Goal: Transaction & Acquisition: Register for event/course

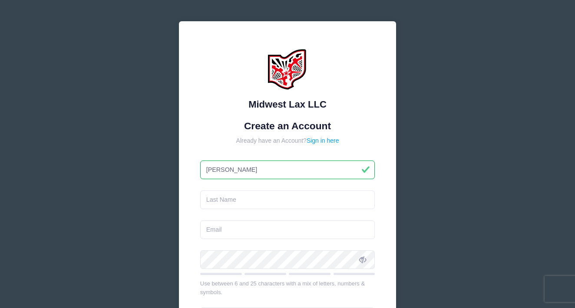
type input "[PERSON_NAME]"
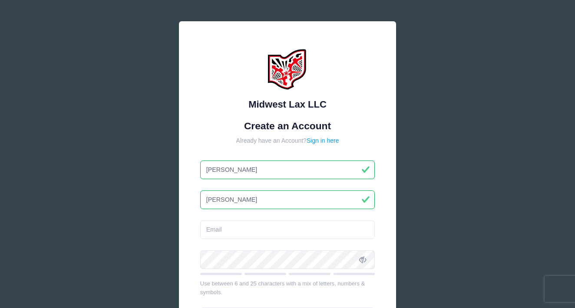
type input "[PERSON_NAME]"
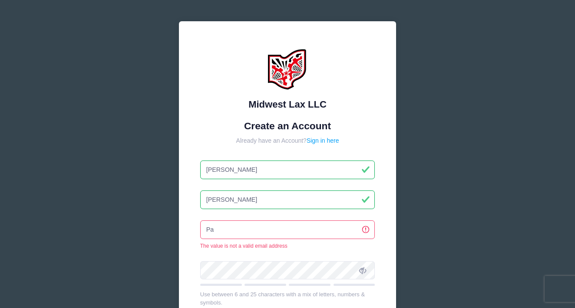
type input "P"
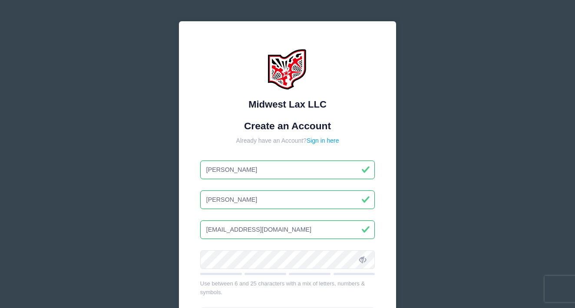
type input "[EMAIL_ADDRESS][DOMAIN_NAME]"
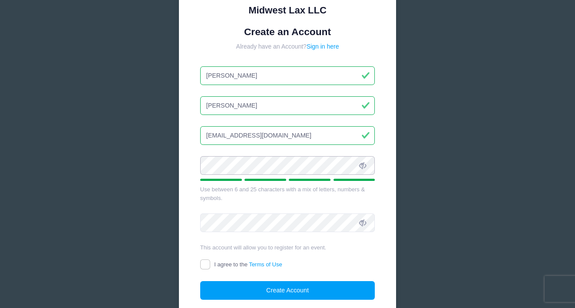
scroll to position [100, 0]
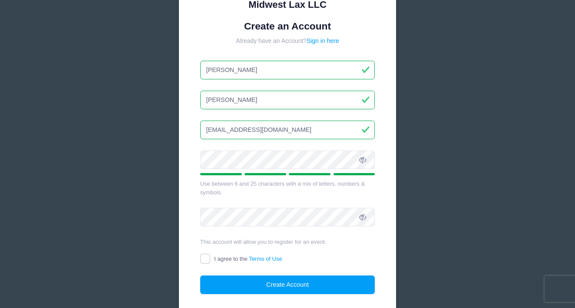
click at [366, 158] on icon at bounding box center [362, 160] width 7 height 7
click at [202, 257] on input "I agree to the Terms of Use" at bounding box center [205, 259] width 10 height 10
checkbox input "true"
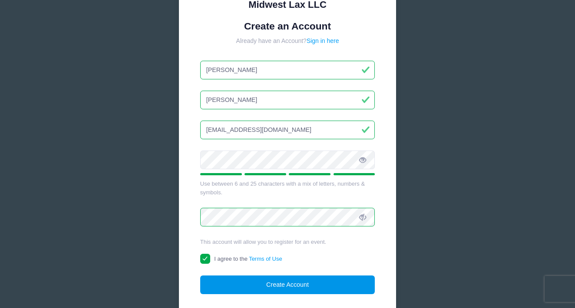
click at [269, 282] on button "Create Account" at bounding box center [287, 285] width 175 height 19
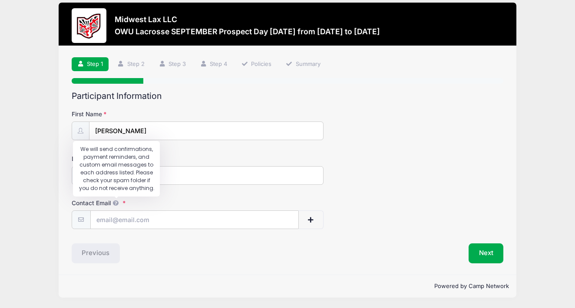
scroll to position [8, 0]
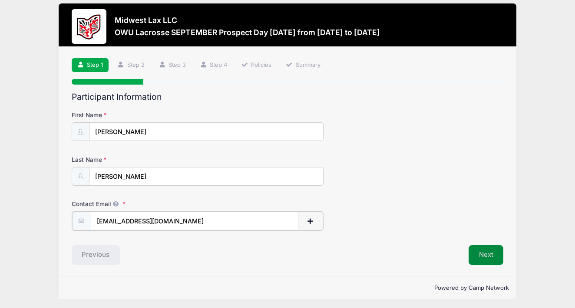
type input "[EMAIL_ADDRESS][DOMAIN_NAME]"
click at [480, 258] on button "Next" at bounding box center [485, 254] width 35 height 20
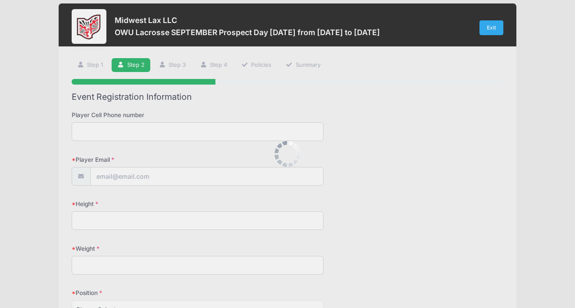
scroll to position [0, 0]
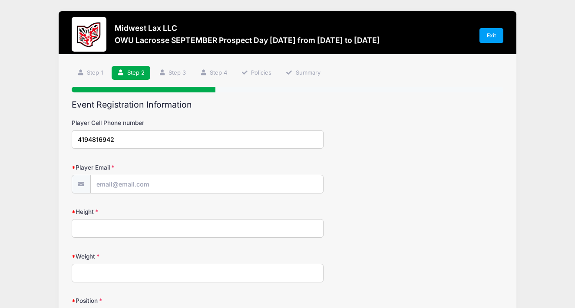
type input "4194816942"
type input "[EMAIL_ADDRESS][DOMAIN_NAME]"
type input "6'1""
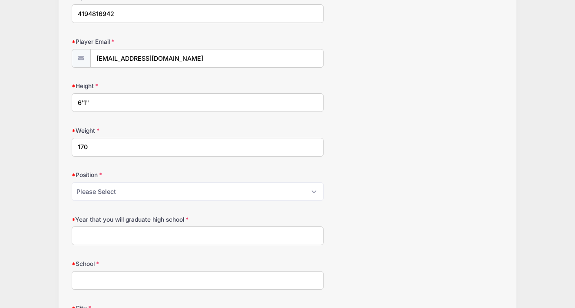
scroll to position [134, 0]
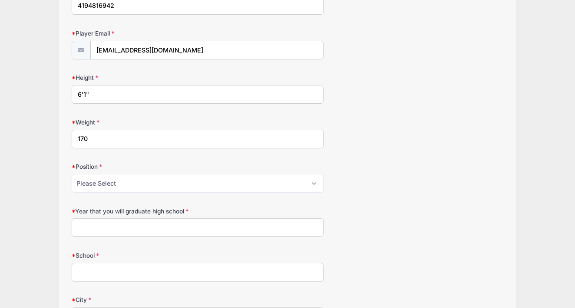
type input "170"
select select "Defense"
click at [173, 224] on input "Year that you will graduate high school" at bounding box center [198, 227] width 252 height 19
type input "2027"
click at [182, 266] on input "School" at bounding box center [198, 272] width 252 height 19
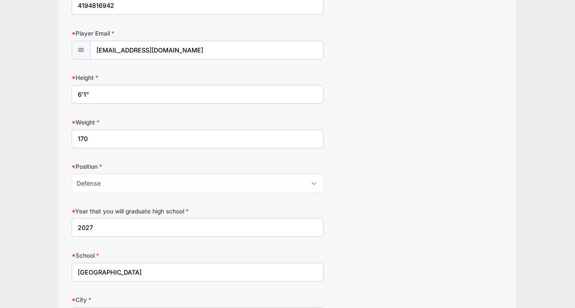
type input "Perrysburg High School"
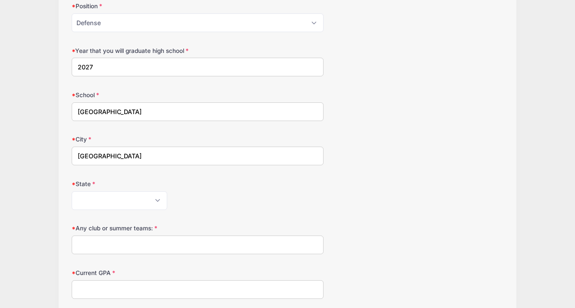
type input "Perrysburg"
select select "OH"
type input "Lake Erie Lobsters"
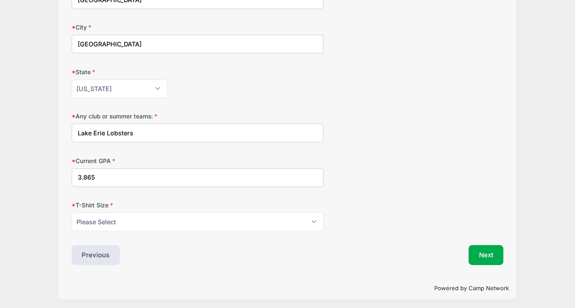
scroll to position [406, 0]
type input "3.865"
select select "Adult Large"
click at [482, 251] on button "Next" at bounding box center [485, 256] width 35 height 20
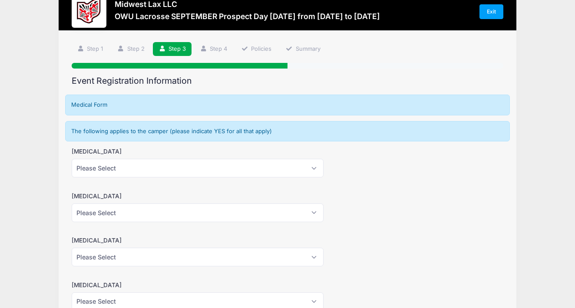
scroll to position [0, 0]
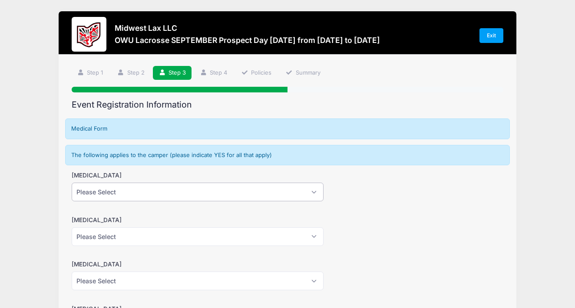
select select "No"
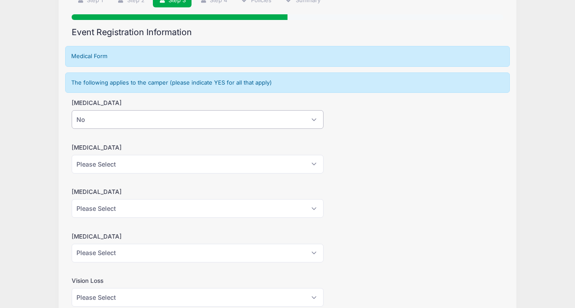
scroll to position [116, 0]
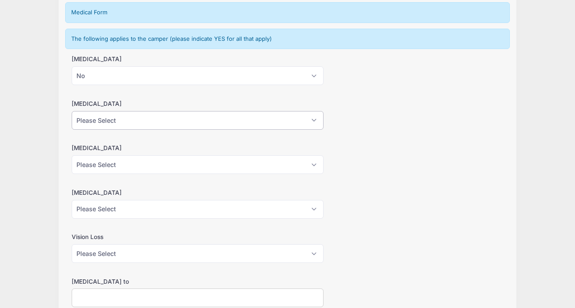
select select "No"
click at [313, 154] on div "Heart Condition Please Select Yes No" at bounding box center [288, 159] width 432 height 30
select select "No"
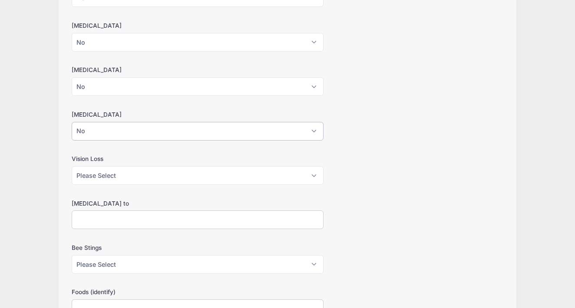
scroll to position [218, 0]
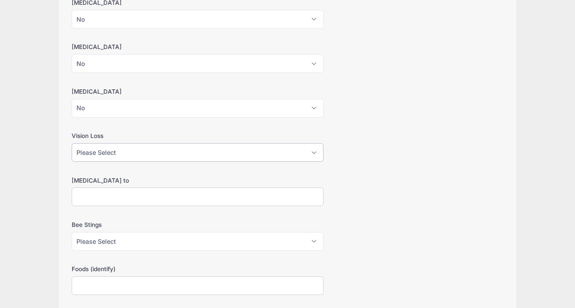
select select "No"
click at [312, 195] on input "Allergies to" at bounding box center [198, 197] width 252 height 19
type input "NA"
select select "No"
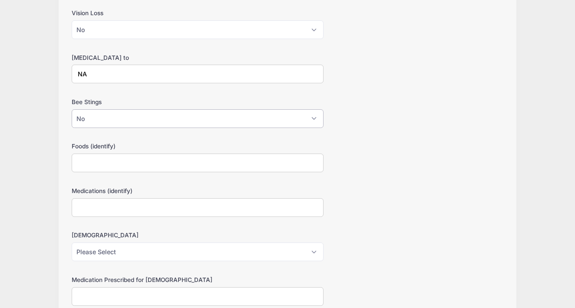
scroll to position [352, 0]
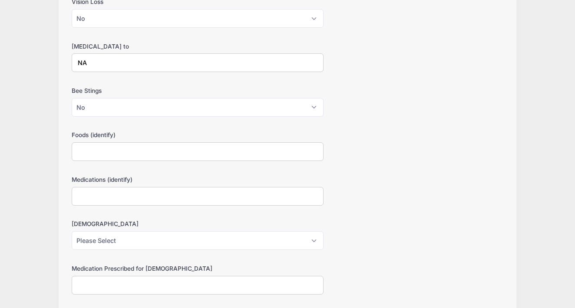
click at [292, 153] on input "Foods (identify)" at bounding box center [198, 151] width 252 height 19
type input "NA"
click at [294, 198] on input "Medications (identify)" at bounding box center [198, 196] width 252 height 19
type input "NA"
select select "No"
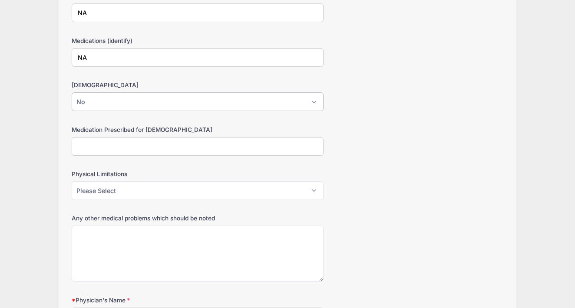
scroll to position [496, 0]
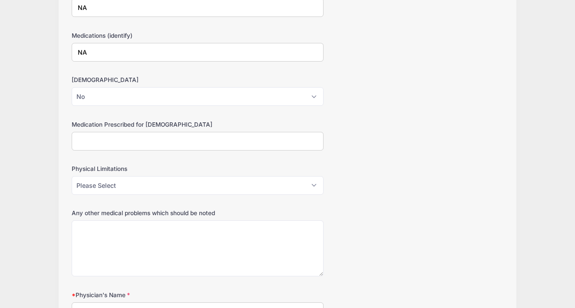
click at [294, 142] on input "Medication Prescribed for Asthma" at bounding box center [198, 141] width 252 height 19
type input "NA"
select select "No"
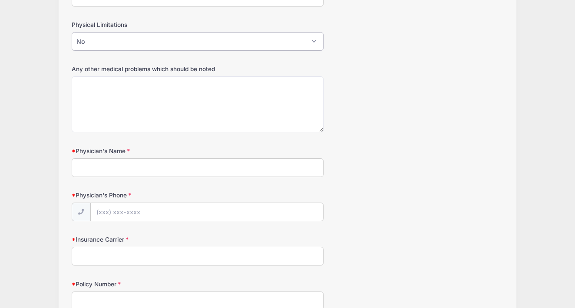
scroll to position [653, 0]
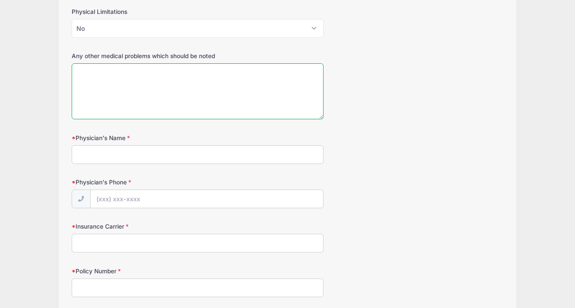
click at [231, 96] on textarea "Any other medical problems which should be noted" at bounding box center [198, 91] width 252 height 56
type textarea "No"
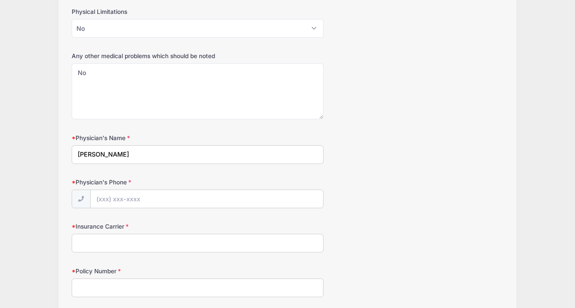
type input "Dr Kenneth Turk"
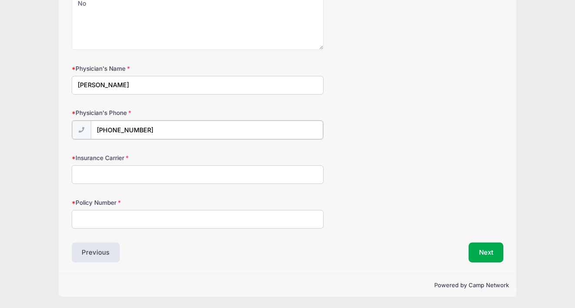
type input "(419) 872-7700"
click at [182, 180] on input "Insurance Carrier" at bounding box center [198, 174] width 252 height 19
type input "B"
type input "E"
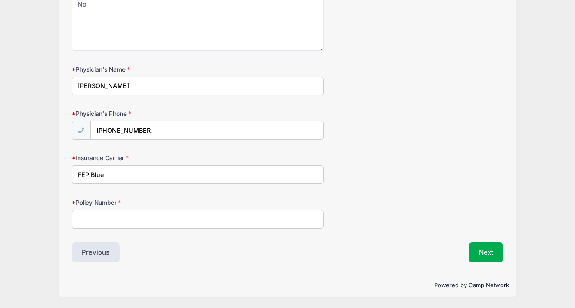
type input "FEP Blue"
click at [193, 224] on input "Policy Number" at bounding box center [198, 219] width 252 height 19
type input "R61133015"
click at [484, 251] on button "Next" at bounding box center [485, 253] width 35 height 20
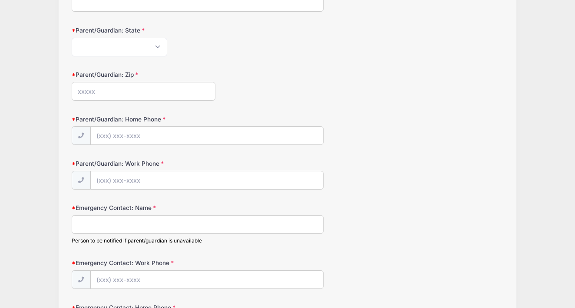
scroll to position [0, 0]
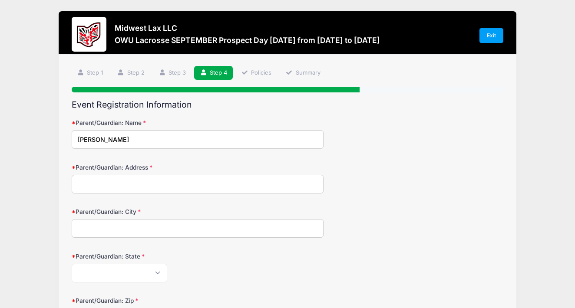
type input "joshua seney"
type input "25900 wood creek ct"
type input "perrysburg"
select select "OH"
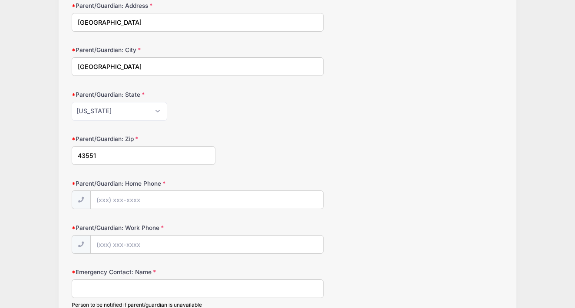
type input "43551"
type input "(419) 902-2968"
type input "joshua seney"
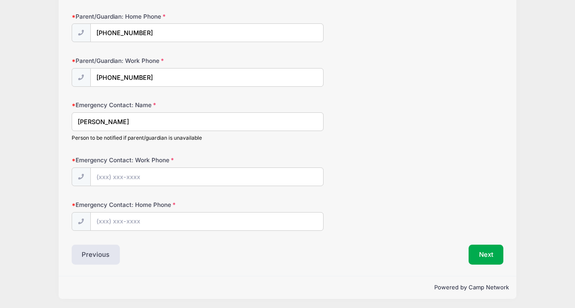
scroll to position [328, 0]
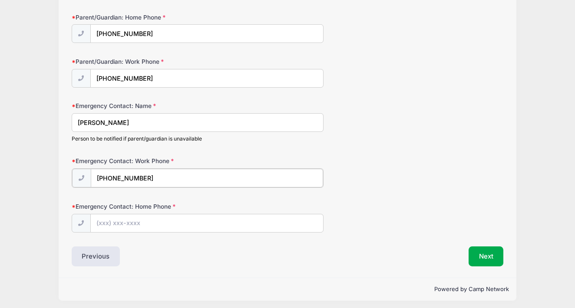
type input "(419) 902-2968"
click at [486, 253] on button "Next" at bounding box center [485, 256] width 35 height 20
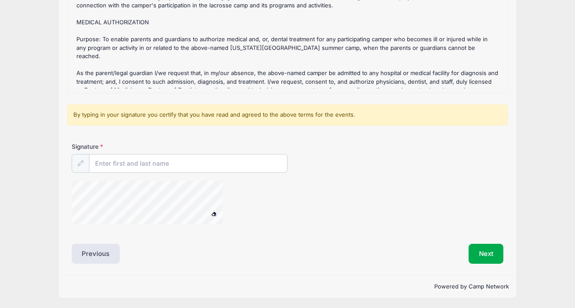
scroll to position [158, 0]
click at [206, 160] on input "Signature" at bounding box center [188, 164] width 198 height 19
click at [69, 205] on div "Signature Joshua seney" at bounding box center [287, 188] width 440 height 91
type input "Joshua seney"
click at [473, 256] on button "Next" at bounding box center [485, 254] width 35 height 20
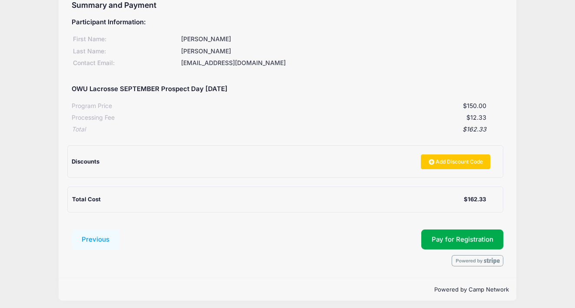
scroll to position [99, 0]
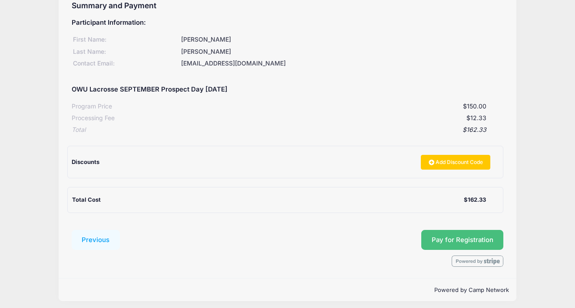
click at [440, 238] on button "Pay for Registration" at bounding box center [462, 240] width 82 height 20
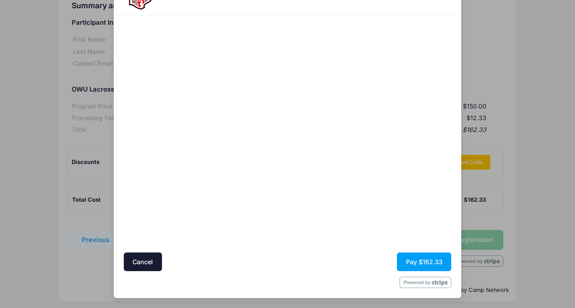
scroll to position [40, 0]
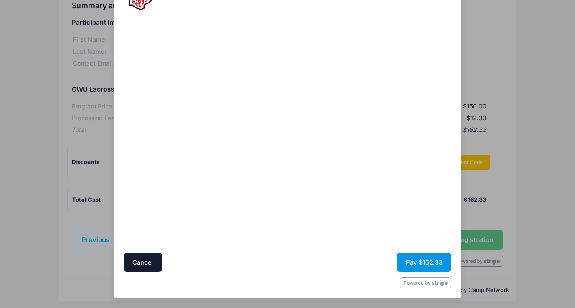
click at [419, 260] on button "Pay $162.33" at bounding box center [424, 262] width 54 height 19
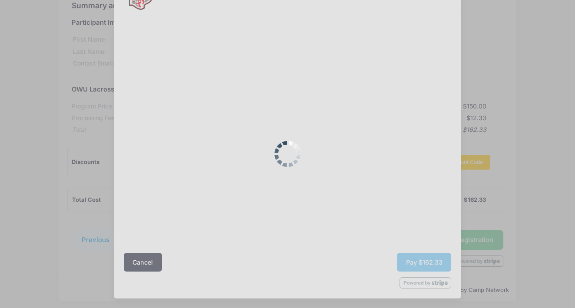
scroll to position [0, 0]
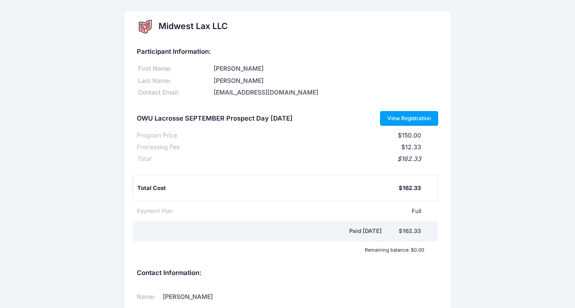
click at [405, 119] on link "View Registration" at bounding box center [409, 118] width 59 height 15
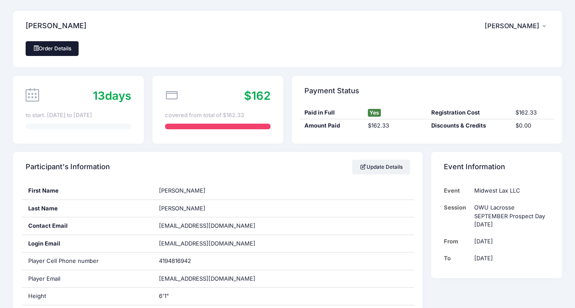
click at [63, 45] on link "Order Details" at bounding box center [52, 48] width 53 height 15
